Goal: Information Seeking & Learning: Learn about a topic

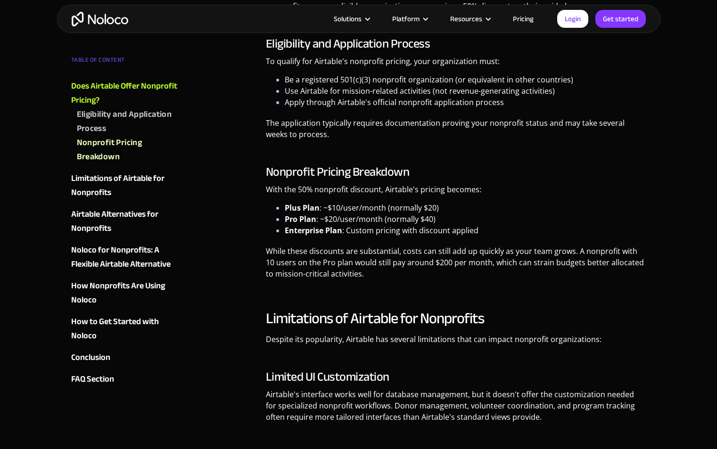
scroll to position [660, 0]
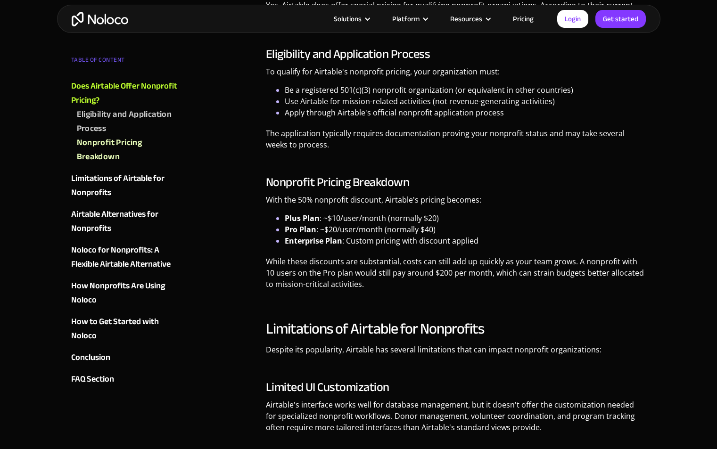
click at [386, 223] on li "Plus Plan : ~$10/user/month (normally $20)" at bounding box center [466, 218] width 362 height 11
click at [387, 224] on li "Pro Plan : ~$20/user/month (normally $40)" at bounding box center [466, 229] width 362 height 11
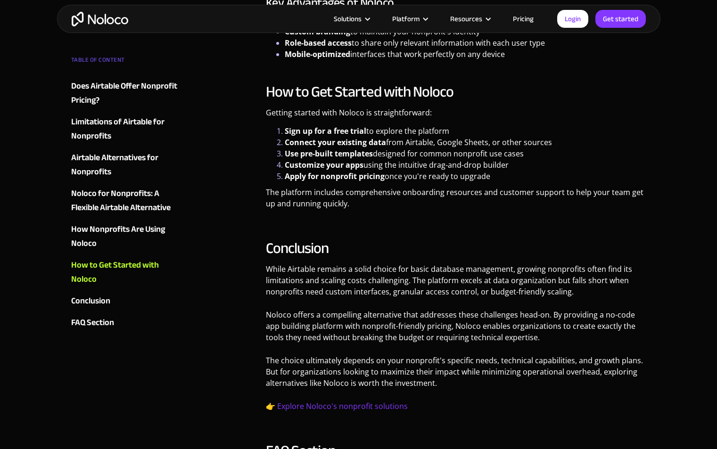
scroll to position [2461, 0]
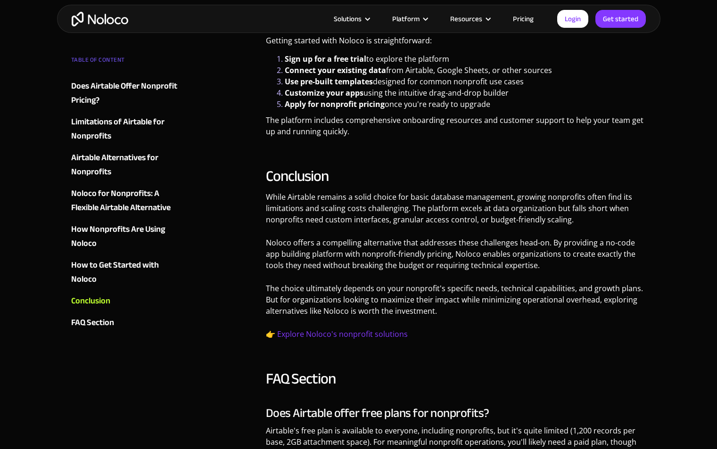
click at [99, 28] on div "Solutions Use Cases Business Types Project Management Keep track of customers, …" at bounding box center [358, 19] width 603 height 28
click at [99, 21] on img "home" at bounding box center [100, 19] width 57 height 15
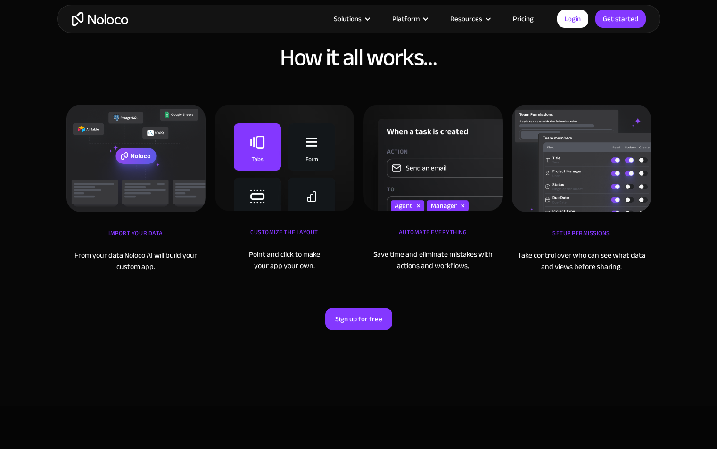
scroll to position [3199, 0]
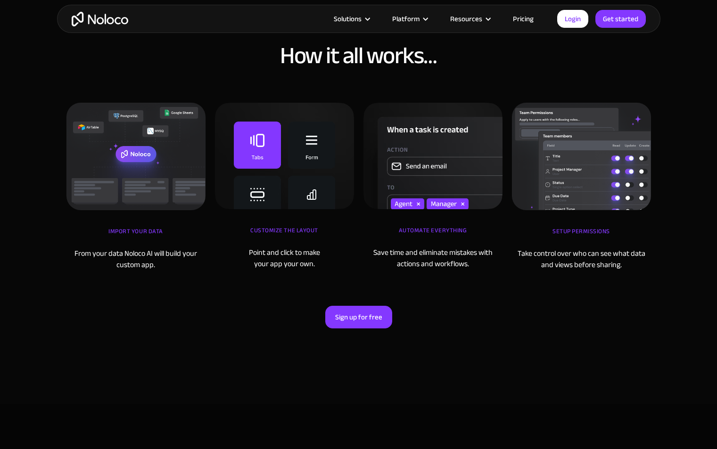
click at [280, 161] on img at bounding box center [284, 156] width 139 height 107
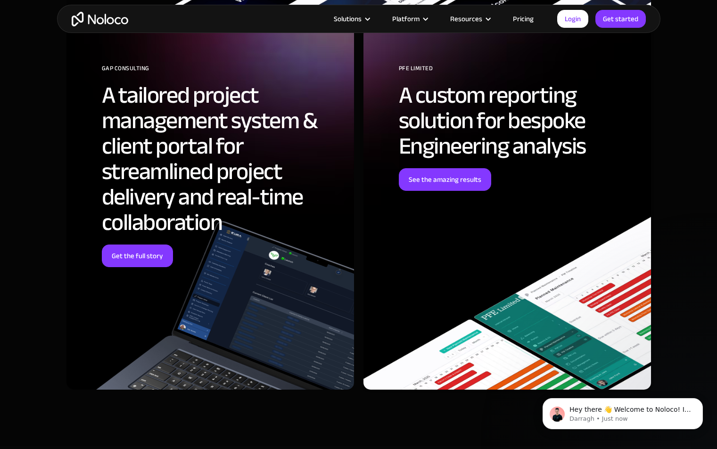
scroll to position [4043, 0]
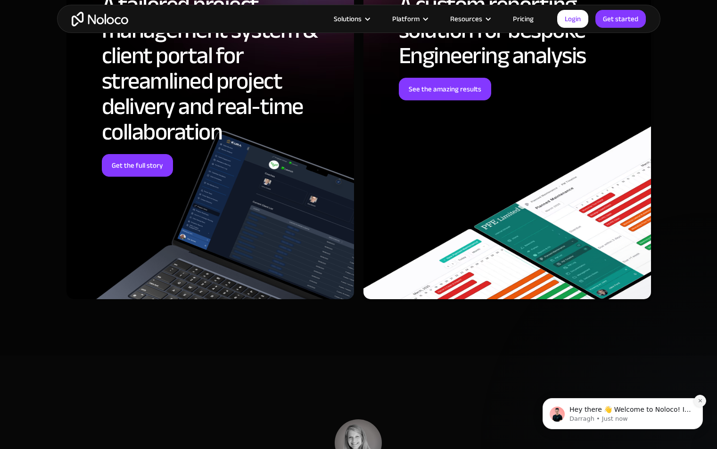
click at [698, 403] on icon "Dismiss notification" at bounding box center [700, 400] width 5 height 5
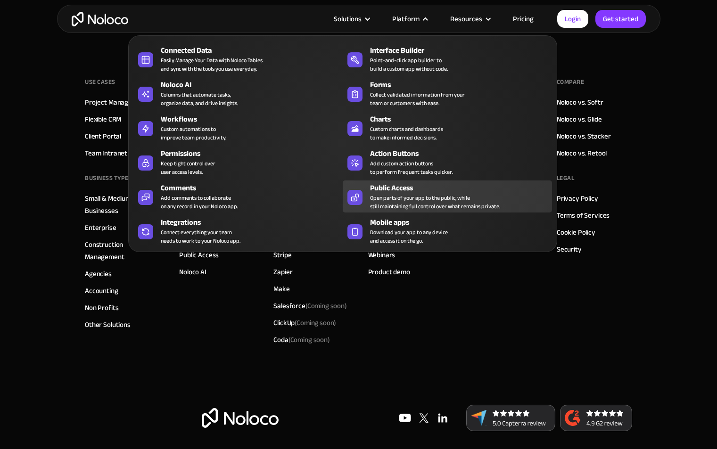
scroll to position [5573, 0]
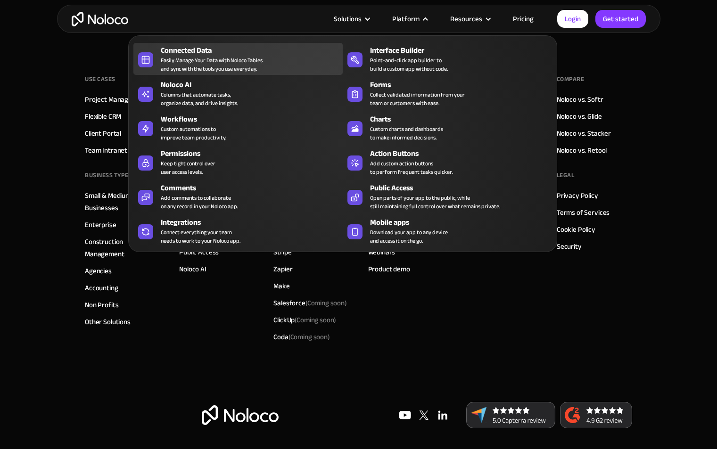
click at [214, 59] on div "Easily Manage Your Data with Noloco Tables and sync with the tools you use ever…" at bounding box center [212, 64] width 102 height 17
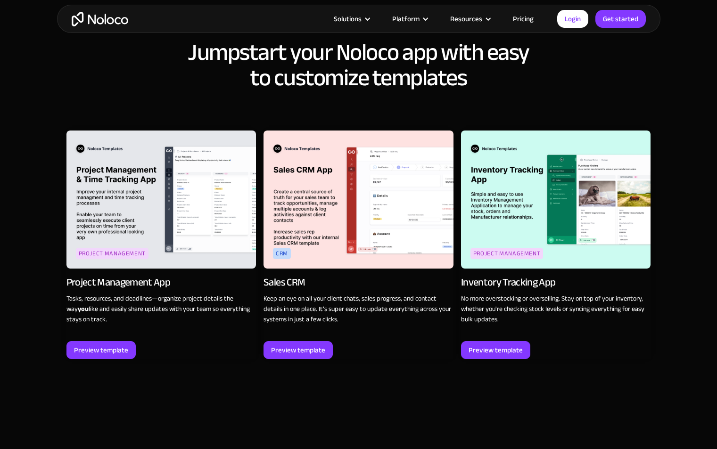
scroll to position [1148, 0]
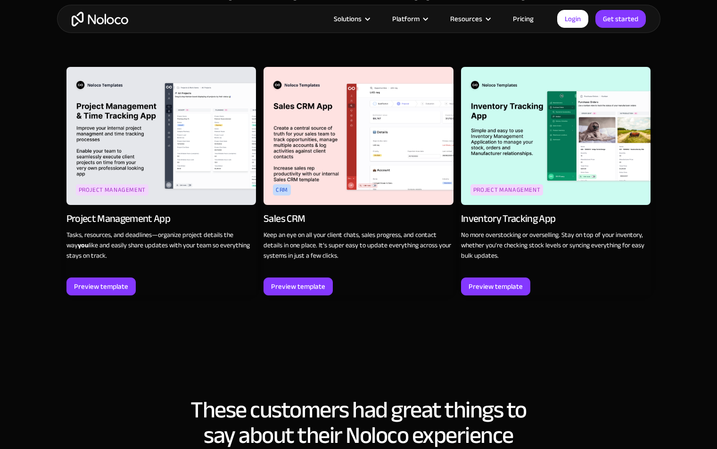
click at [174, 191] on img at bounding box center [161, 136] width 190 height 138
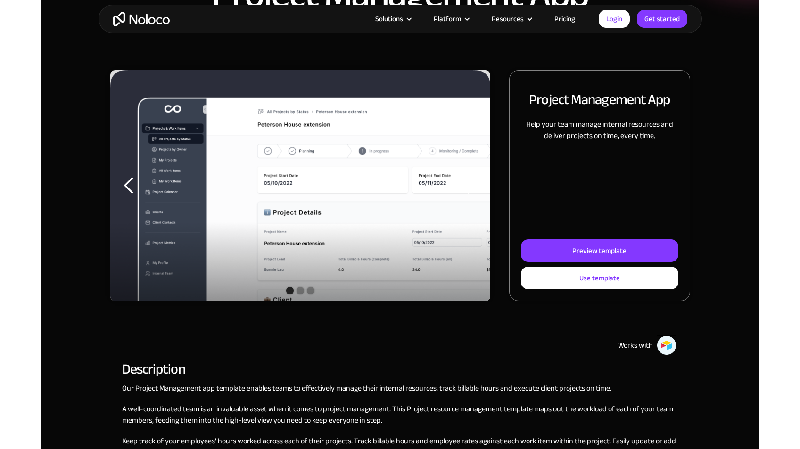
scroll to position [90, 0]
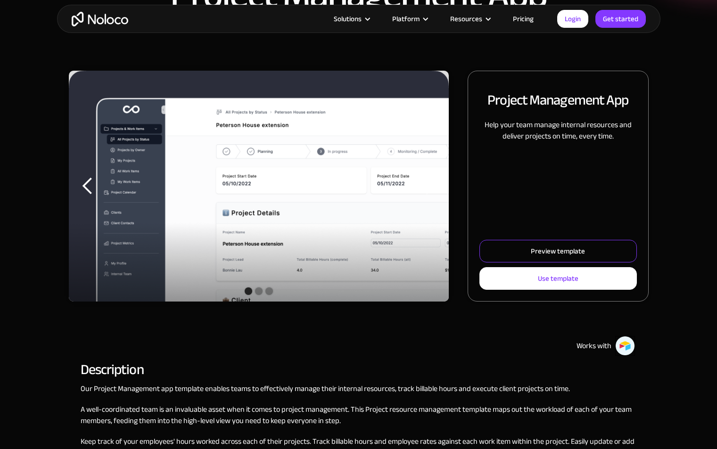
click at [528, 248] on link "Preview template" at bounding box center [557, 251] width 157 height 23
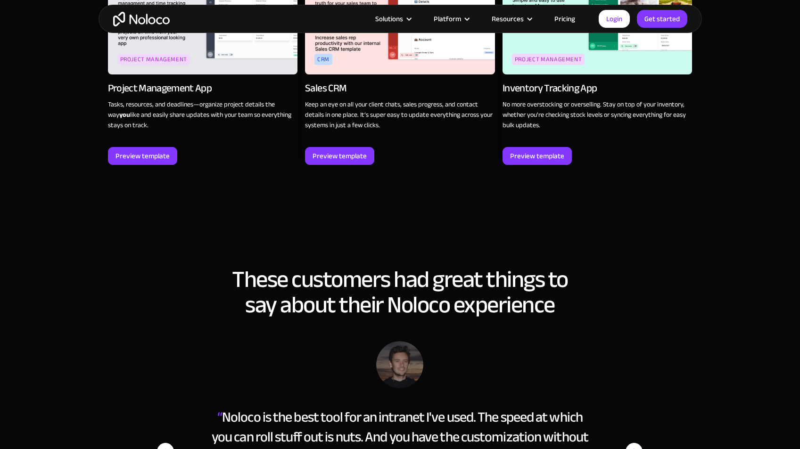
scroll to position [1279, 0]
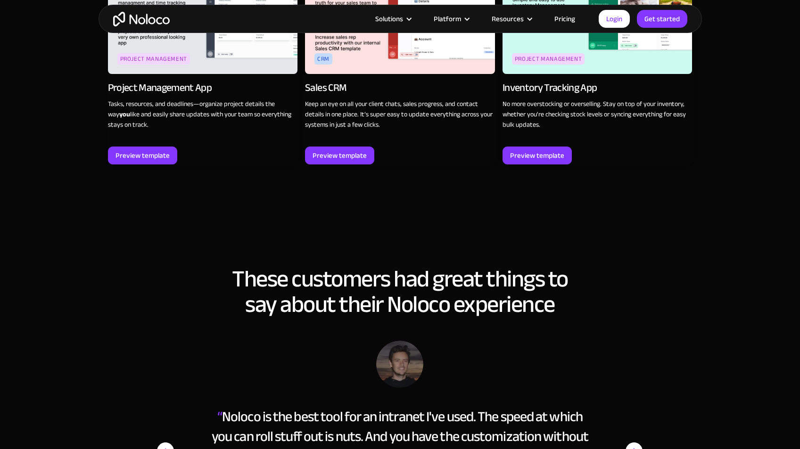
click at [348, 165] on link "crm Sales CRM Keep an eye on all your client chats, sales progress, and contact…" at bounding box center [400, 50] width 190 height 229
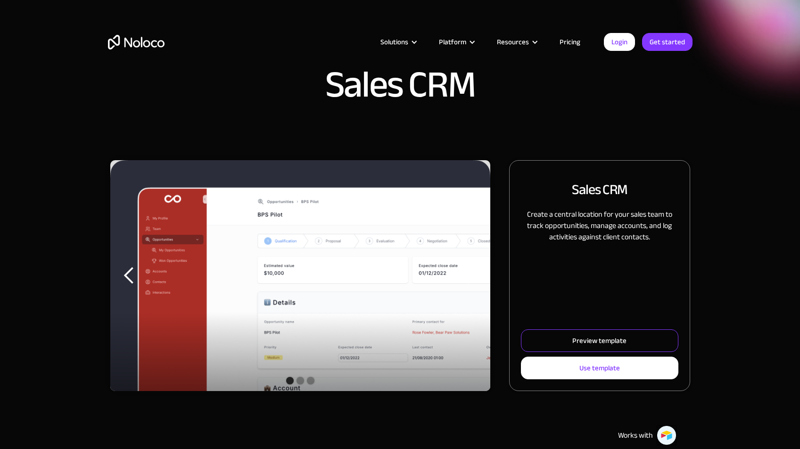
click at [594, 343] on div "Preview template" at bounding box center [599, 341] width 54 height 12
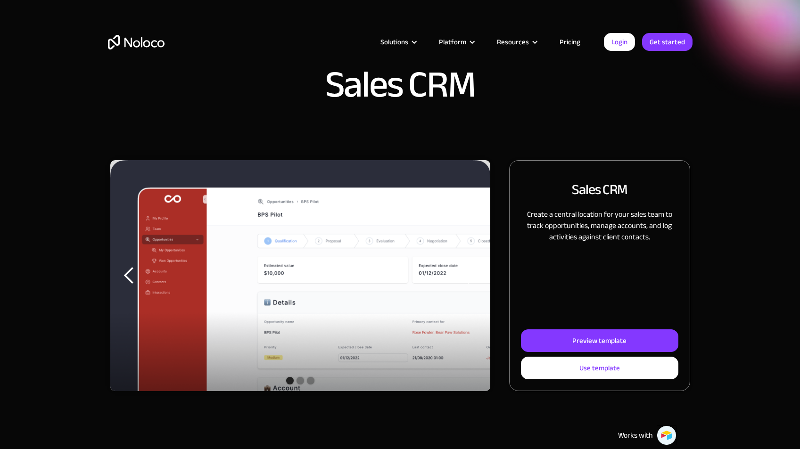
click at [561, 41] on link "Pricing" at bounding box center [570, 42] width 44 height 12
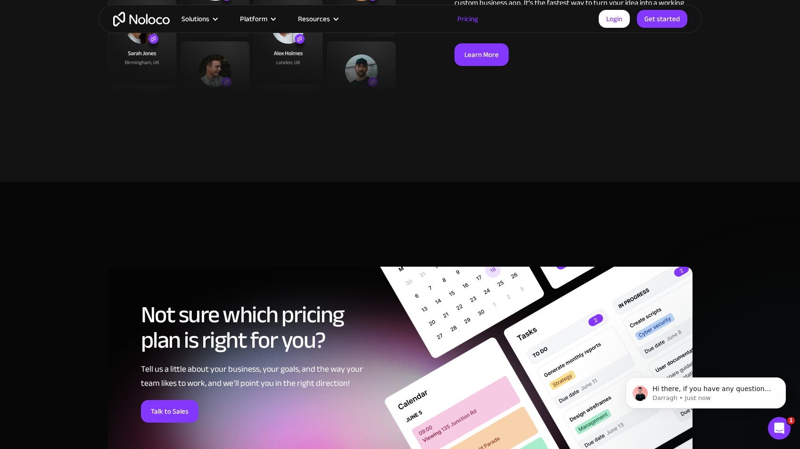
scroll to position [3596, 0]
